Goal: Task Accomplishment & Management: Manage account settings

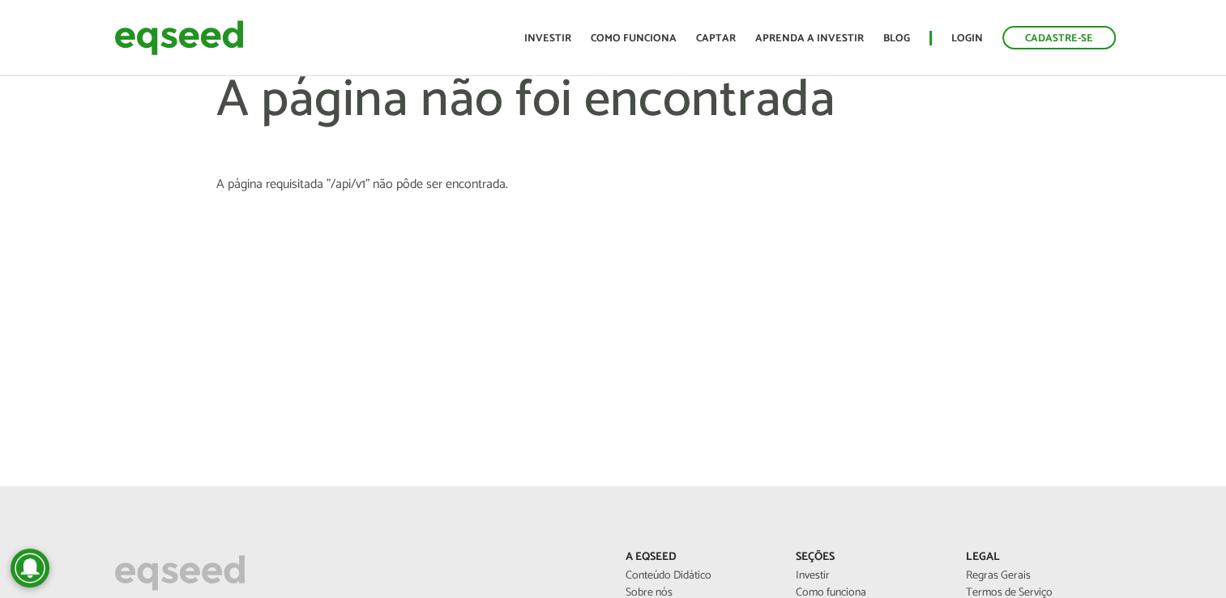
click at [519, 70] on header "Cadastre-se Toggle navigation Toggle navigation Início Investir Como funciona C…" at bounding box center [613, 38] width 1226 height 76
click at [925, 282] on article "A página não foi encontrada A página requisitada "/api/v1%22" não pôde ser enco…" at bounding box center [613, 243] width 1226 height 486
click at [976, 33] on link "Login" at bounding box center [967, 38] width 32 height 11
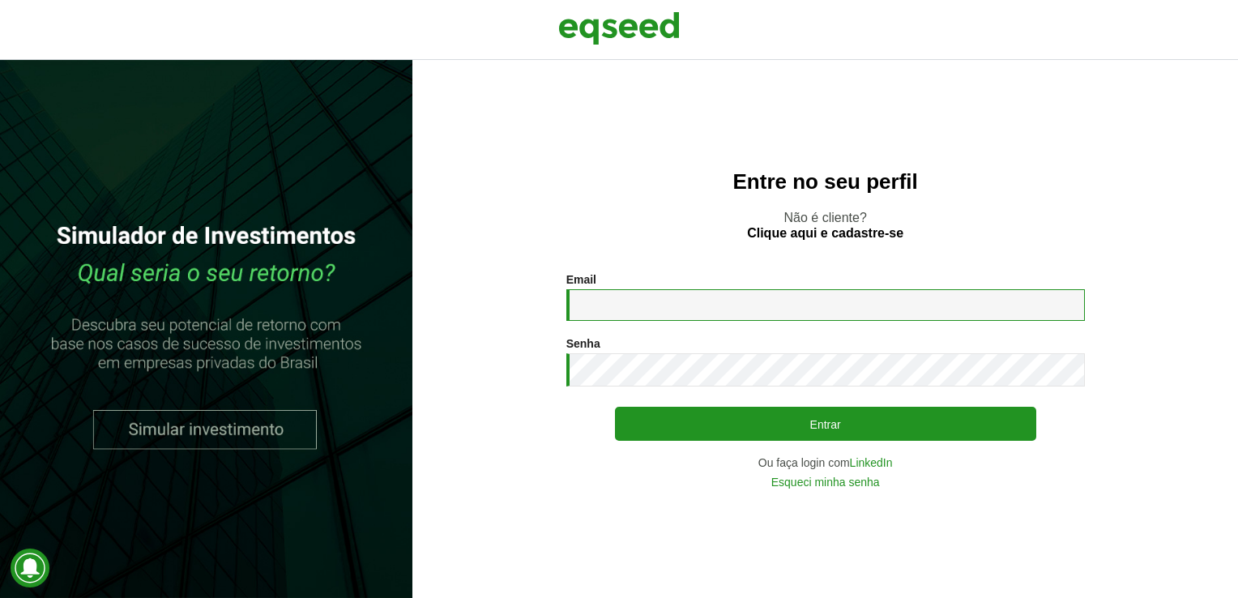
click at [721, 305] on input "Email *" at bounding box center [825, 305] width 519 height 32
type input "**********"
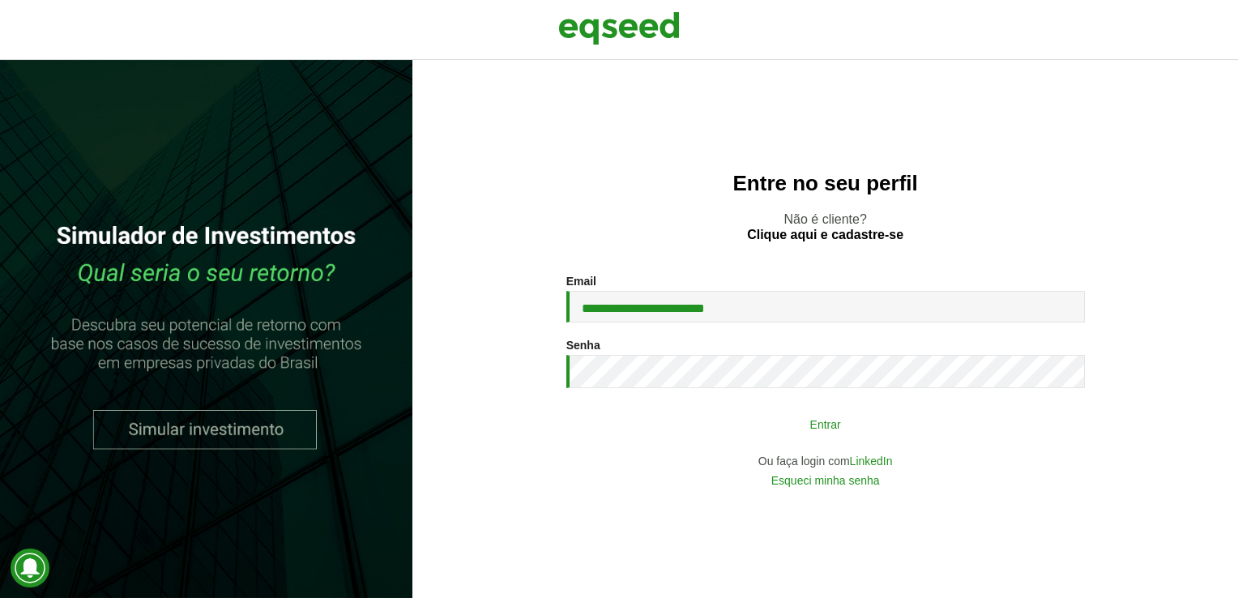
click at [713, 425] on button "Entrar" at bounding box center [825, 423] width 421 height 31
type button "Entrar"
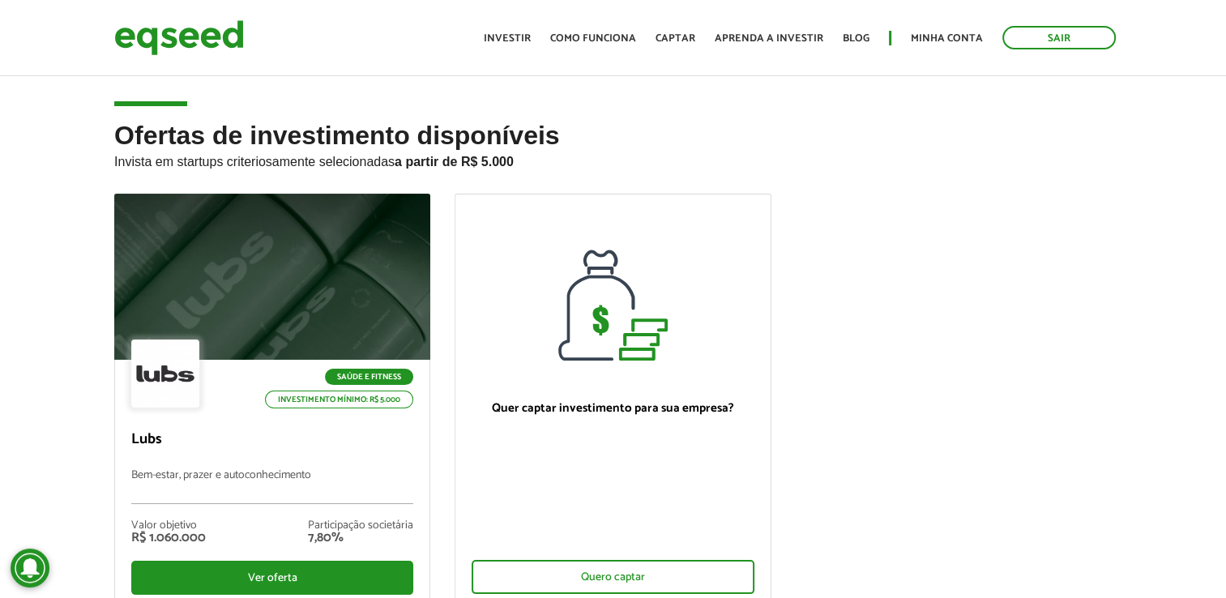
drag, startPoint x: 1219, startPoint y: 0, endPoint x: 832, endPoint y: 77, distance: 394.1
click at [826, 92] on article "Ofertas de investimento disponíveis Invista em startups criteriosamente selecio…" at bounding box center [613, 392] width 1226 height 638
